Goal: Task Accomplishment & Management: Complete application form

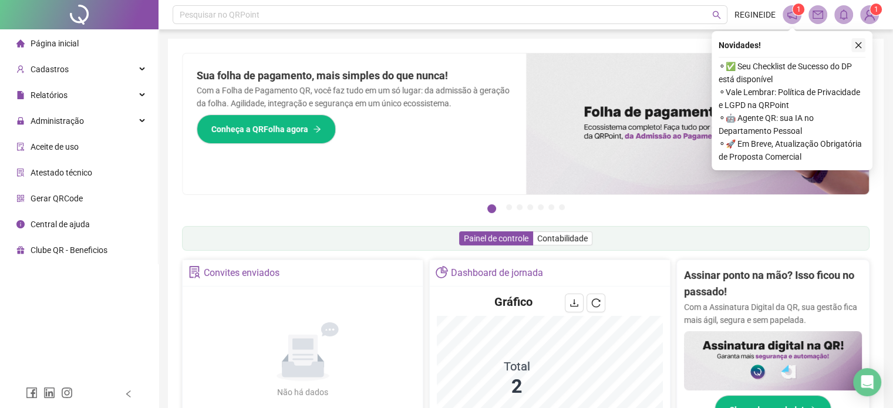
click at [859, 44] on icon "close" at bounding box center [859, 45] width 6 height 6
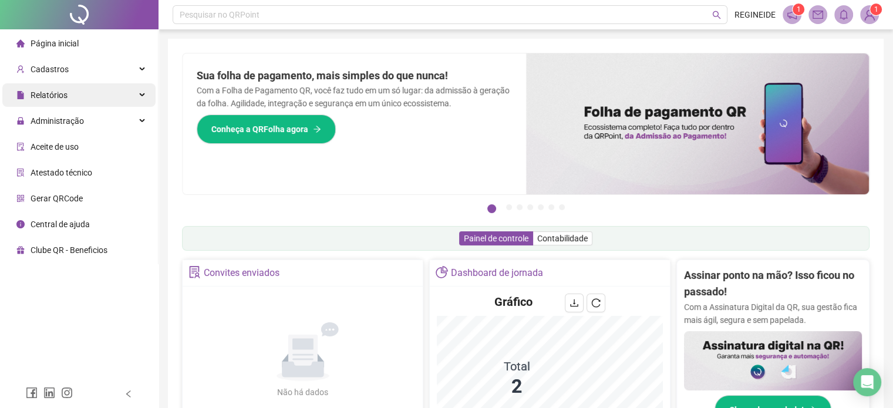
click at [48, 95] on span "Relatórios" at bounding box center [49, 94] width 37 height 9
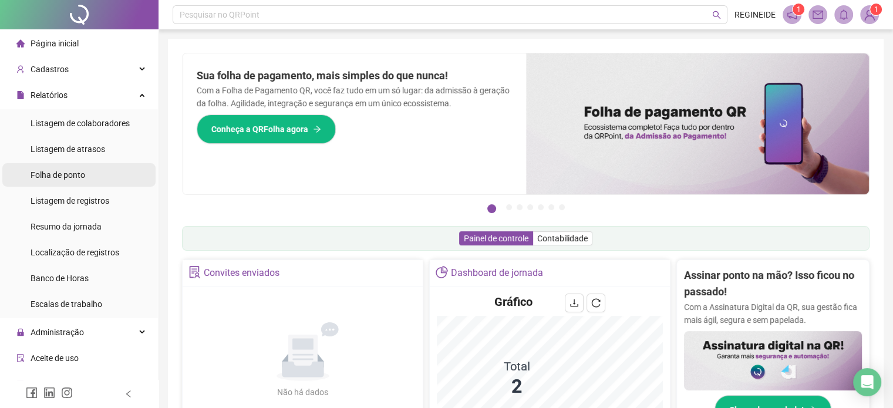
click at [52, 172] on span "Folha de ponto" at bounding box center [58, 174] width 55 height 9
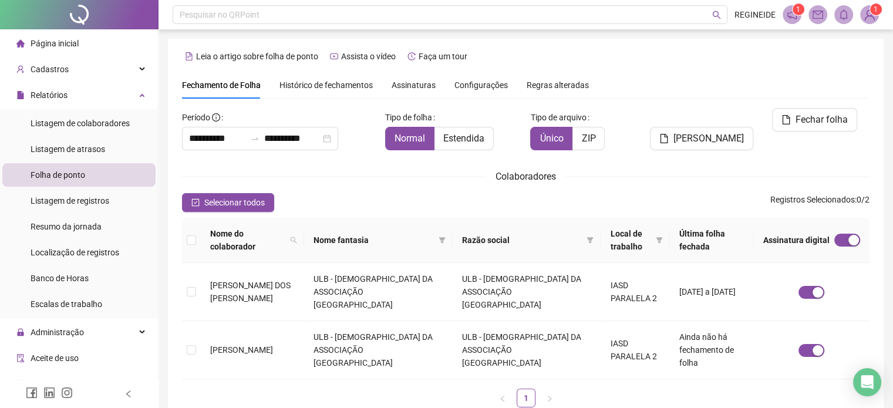
scroll to position [36, 0]
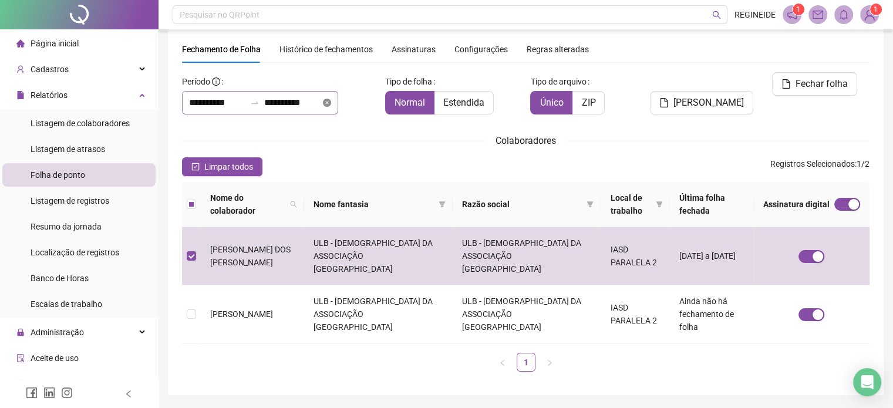
click at [331, 103] on icon "close-circle" at bounding box center [327, 103] width 8 height 8
click at [338, 103] on div at bounding box center [260, 102] width 156 height 23
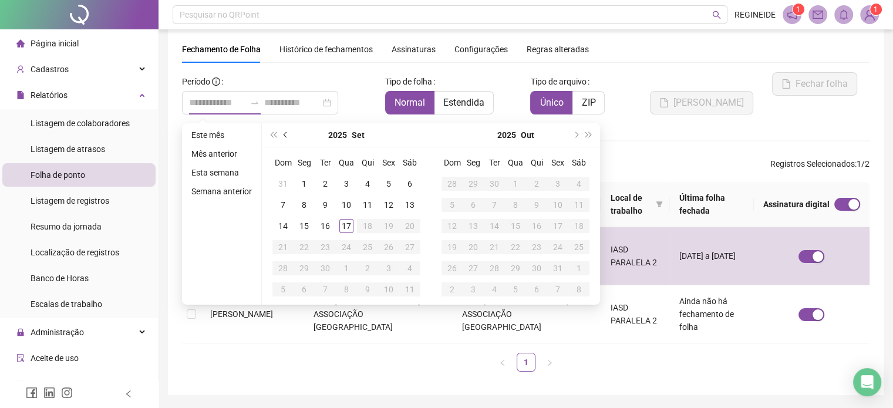
click at [287, 136] on button "prev-year" at bounding box center [286, 134] width 13 height 23
type input "**********"
click at [387, 177] on div "1" at bounding box center [389, 184] width 14 height 14
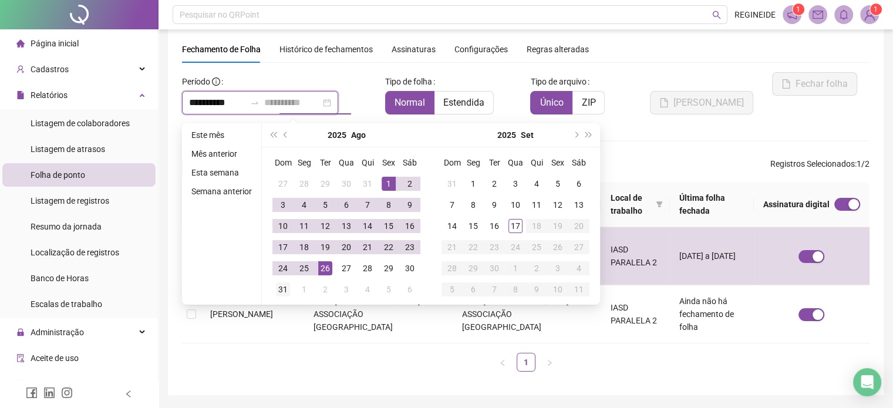
type input "**********"
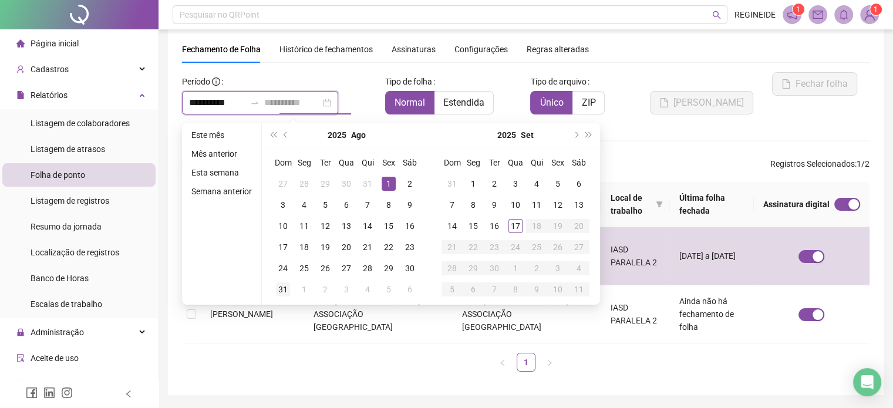
type input "**********"
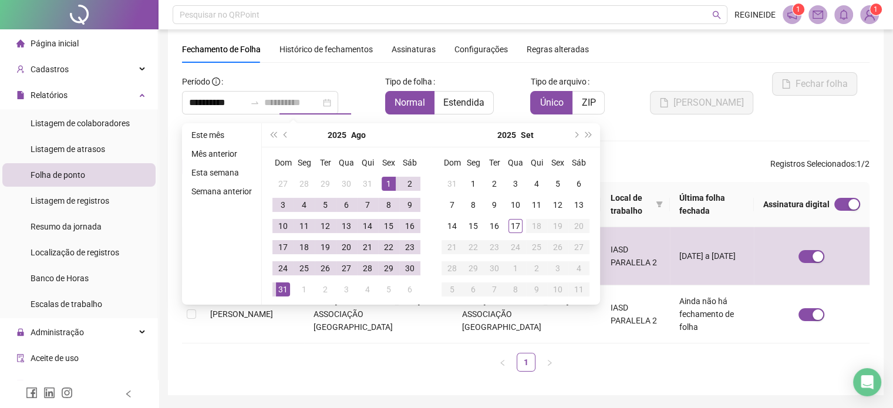
click at [283, 288] on div "31" at bounding box center [283, 290] width 14 height 14
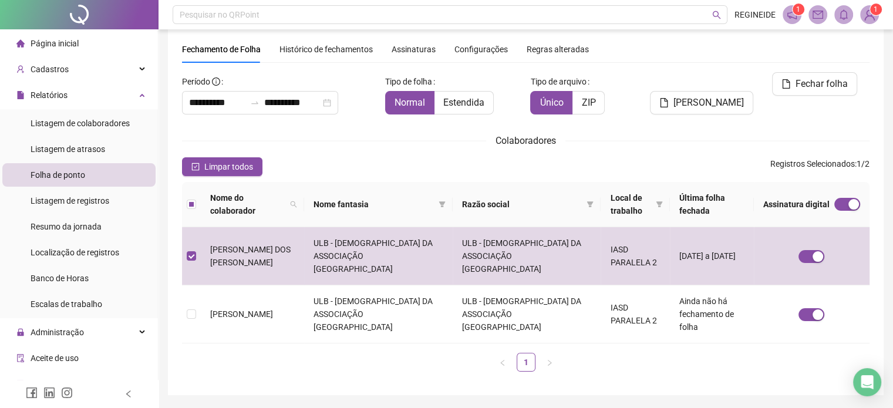
click at [422, 51] on span "Assinaturas" at bounding box center [414, 49] width 44 height 8
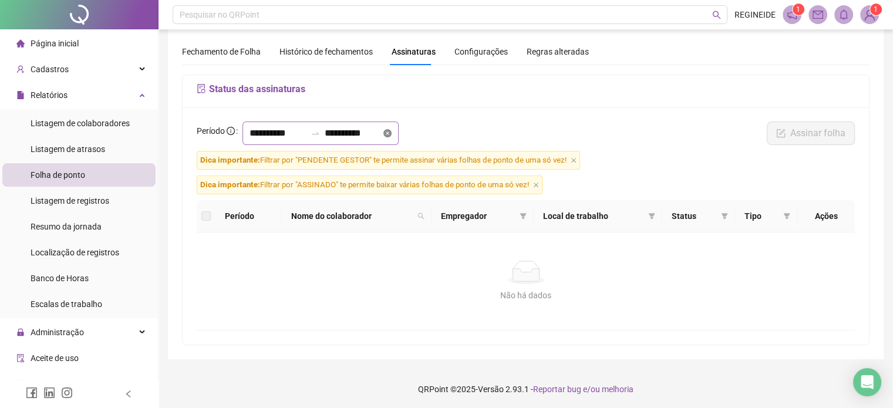
click at [392, 133] on icon "close-circle" at bounding box center [388, 133] width 8 height 8
click at [399, 133] on div at bounding box center [321, 133] width 156 height 23
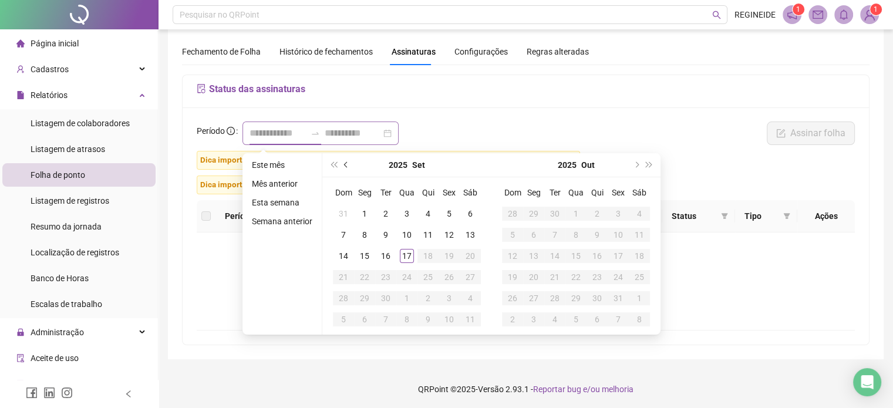
click at [344, 163] on span "prev-year" at bounding box center [347, 165] width 6 height 6
type input "**********"
click at [449, 213] on div "1" at bounding box center [449, 214] width 14 height 14
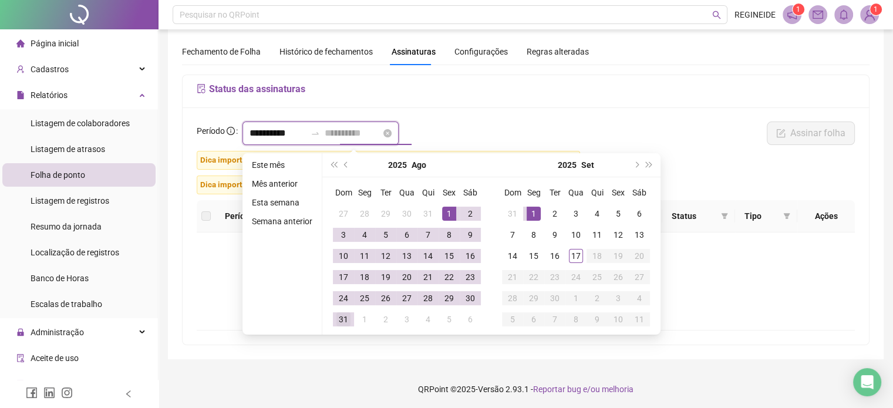
type input "**********"
click at [343, 319] on div "31" at bounding box center [344, 320] width 14 height 14
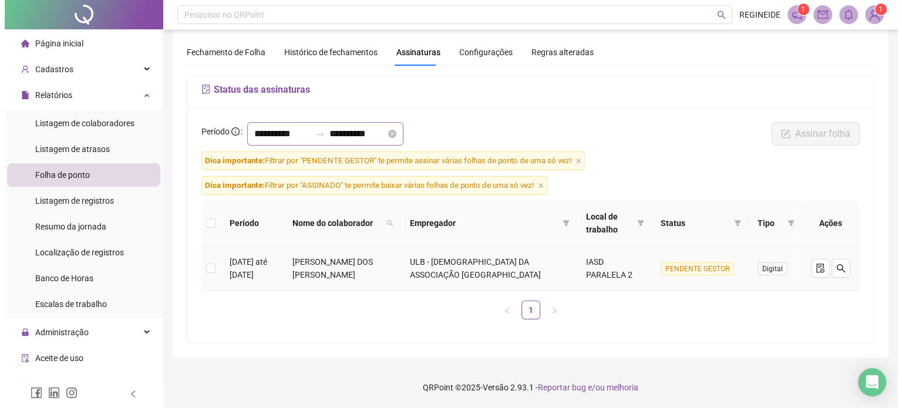
scroll to position [31, 0]
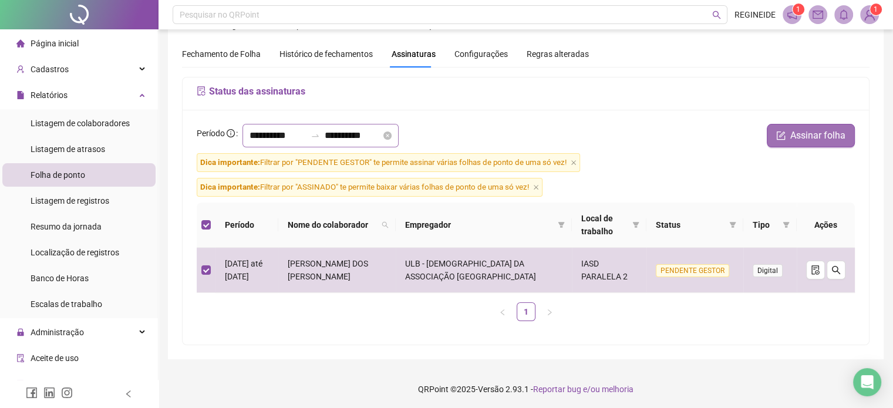
click at [827, 138] on span "Assinar folha" at bounding box center [818, 136] width 55 height 14
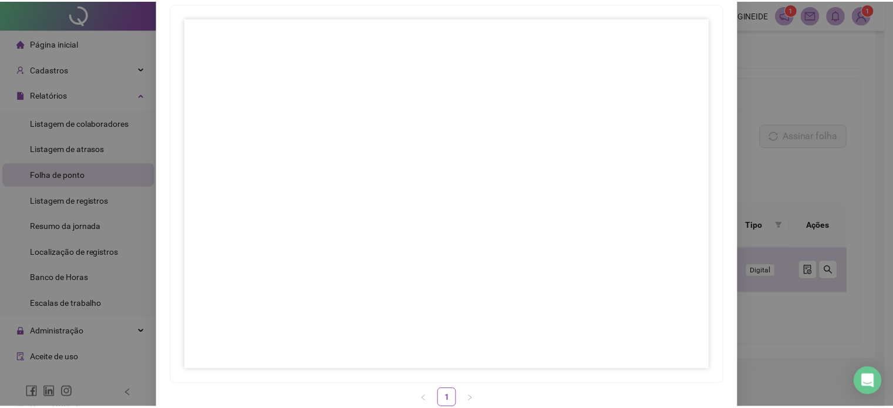
scroll to position [137, 0]
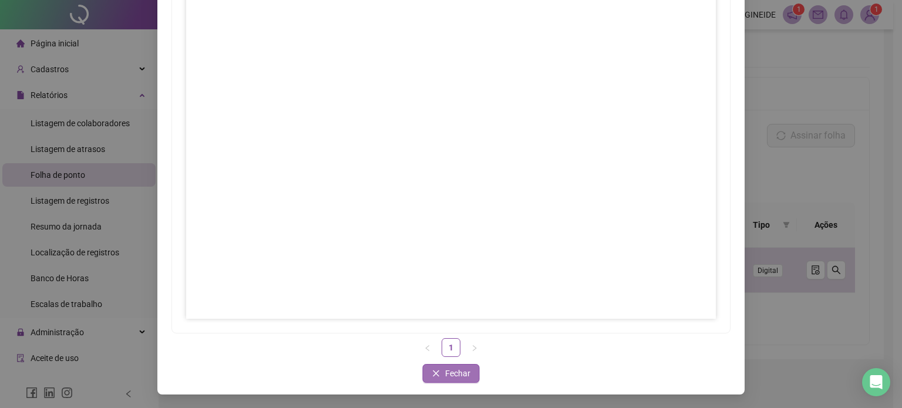
click at [447, 375] on span "Fechar" at bounding box center [457, 373] width 25 height 13
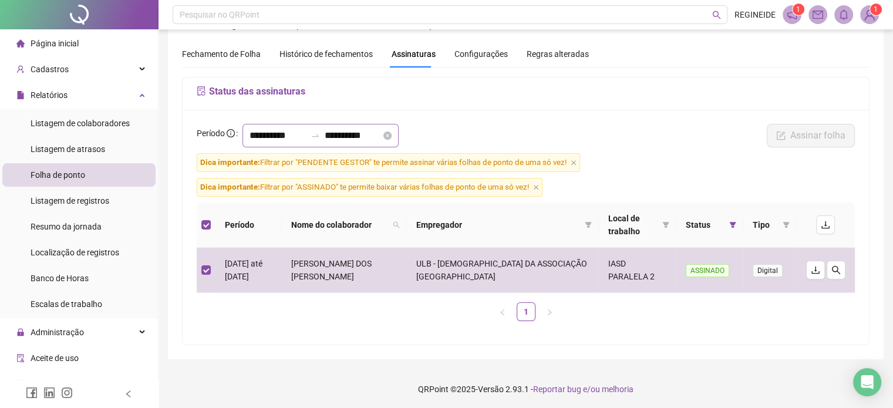
click at [574, 158] on span "Dica importante: Filtrar por "PENDENTE GESTOR" te permite assinar várias folhas…" at bounding box center [389, 162] width 384 height 19
click at [539, 189] on icon "close" at bounding box center [536, 187] width 5 height 5
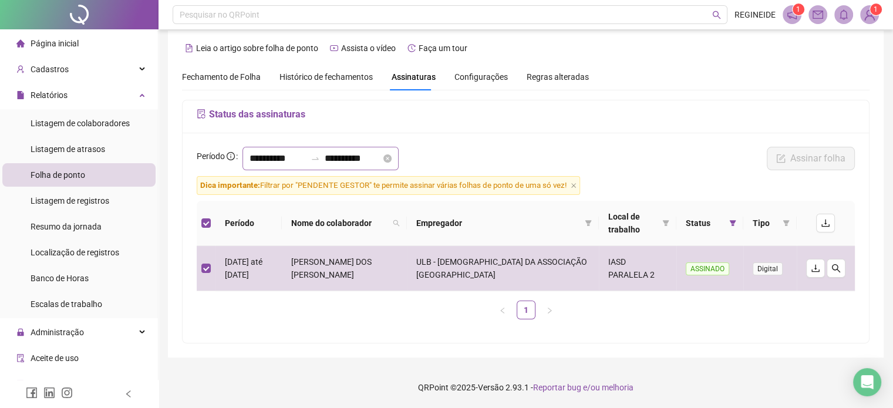
scroll to position [7, 0]
